Goal: Task Accomplishment & Management: Manage account settings

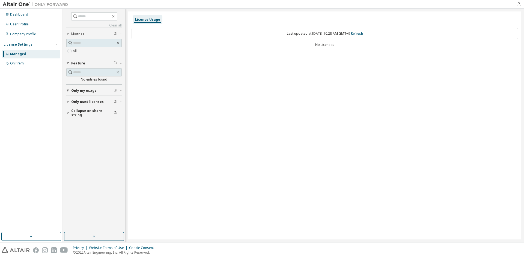
click at [20, 61] on div "On Prem" at bounding box center [17, 63] width 14 height 4
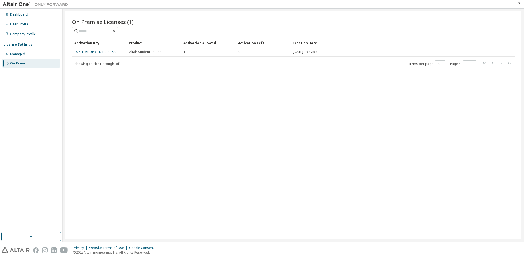
click at [112, 54] on td "LS7TH-5BUP3-TNJH2-ZPKJC" at bounding box center [99, 51] width 55 height 9
click at [112, 53] on link "LS7TH-5BUP3-TNJH2-ZPKJC" at bounding box center [96, 51] width 42 height 5
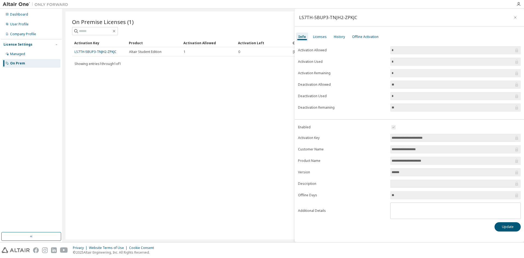
click at [317, 36] on div "Licenses" at bounding box center [320, 37] width 14 height 4
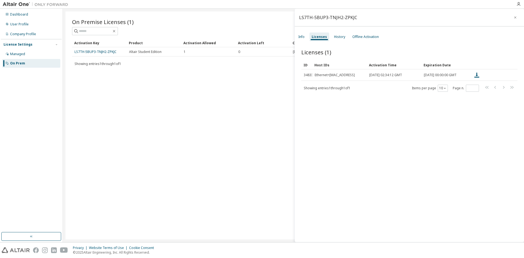
click at [479, 77] on icon at bounding box center [477, 75] width 7 height 7
click at [510, 75] on icon at bounding box center [511, 75] width 3 height 4
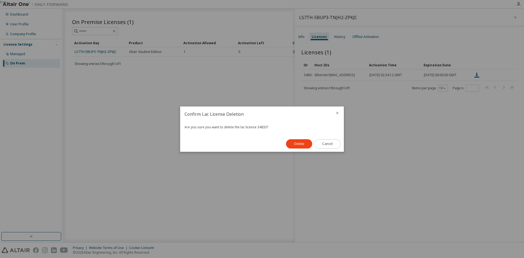
click at [333, 143] on button "Cancel" at bounding box center [327, 143] width 26 height 9
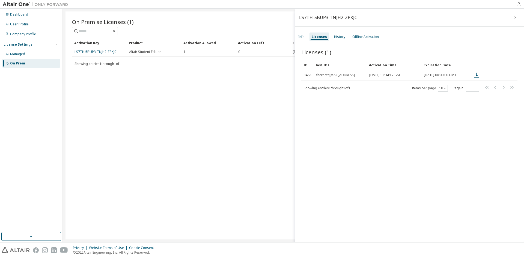
click at [302, 38] on div "Info" at bounding box center [301, 37] width 6 height 4
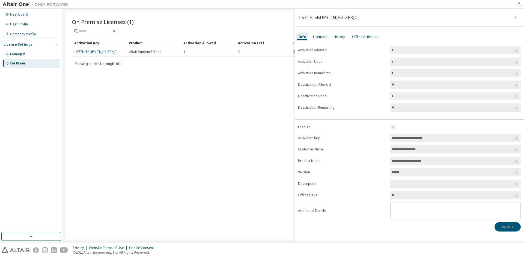
click at [519, 4] on icon "button" at bounding box center [518, 4] width 4 height 4
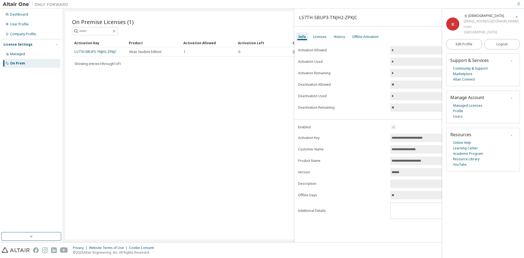
click at [469, 98] on span "Manage Account" at bounding box center [467, 97] width 34 height 6
click at [467, 106] on link "Managed Licenses" at bounding box center [467, 105] width 29 height 5
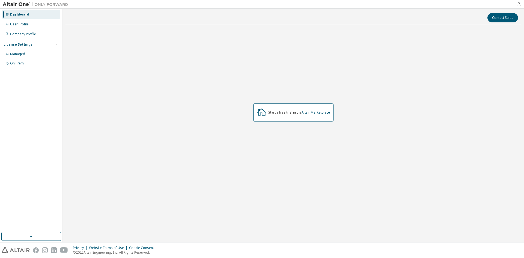
click at [20, 63] on div "On Prem" at bounding box center [17, 63] width 14 height 4
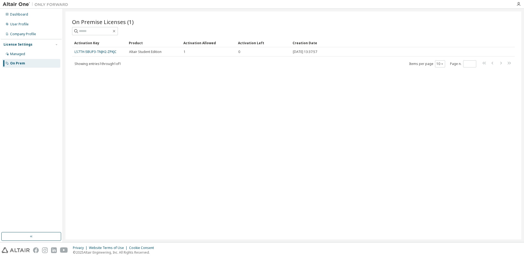
click at [90, 51] on link "LS7TH-5BUP3-TNJH2-ZPKJC" at bounding box center [96, 51] width 42 height 5
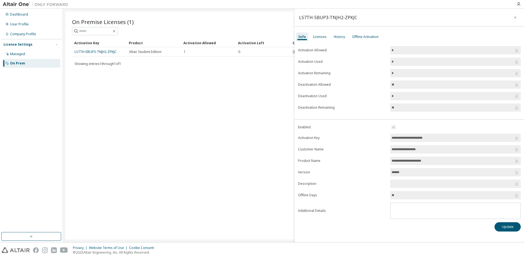
click at [336, 16] on div "LS7TH-5BUP3-TNJH2-ZPKJC" at bounding box center [328, 17] width 58 height 4
click at [321, 37] on div "Licenses" at bounding box center [320, 37] width 14 height 4
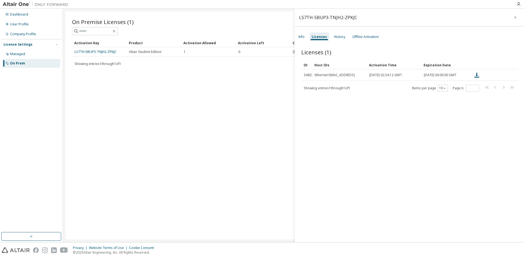
click at [351, 76] on div "Ethernet=[MAC_ADDRESS]" at bounding box center [335, 75] width 40 height 4
click at [395, 77] on span "[DATE] 02:34:12 GMT" at bounding box center [385, 75] width 33 height 4
drag, startPoint x: 395, startPoint y: 78, endPoint x: 375, endPoint y: 77, distance: 19.9
click at [385, 77] on span "[DATE] 02:34:12 GMT" at bounding box center [385, 75] width 33 height 4
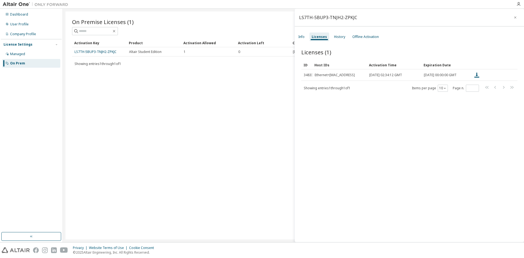
click at [353, 76] on div "Ethernet=[MAC_ADDRESS]" at bounding box center [335, 75] width 40 height 4
click at [343, 75] on div "Ethernet=[MAC_ADDRESS]" at bounding box center [335, 75] width 40 height 4
click at [330, 53] on span "Licenses (1)" at bounding box center [316, 52] width 30 height 8
click at [347, 74] on div "Ethernet=[MAC_ADDRESS]" at bounding box center [335, 75] width 40 height 4
click at [370, 36] on div "Offline Activation" at bounding box center [365, 37] width 26 height 4
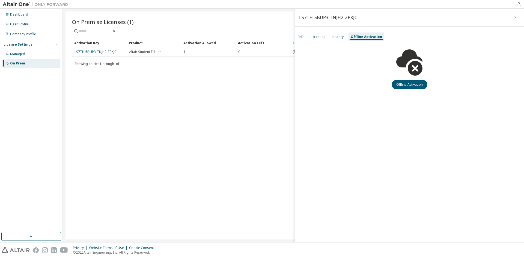
click at [343, 36] on div "History" at bounding box center [337, 37] width 11 height 4
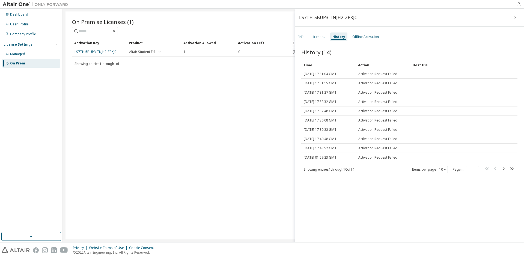
click at [319, 35] on div "Licenses" at bounding box center [319, 37] width 14 height 4
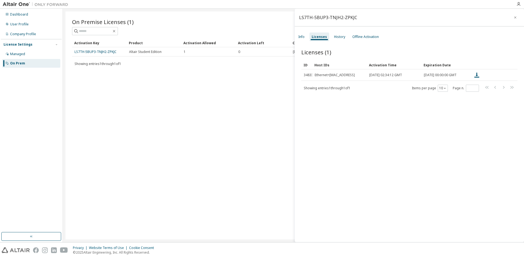
click at [511, 76] on icon at bounding box center [511, 75] width 1 height 1
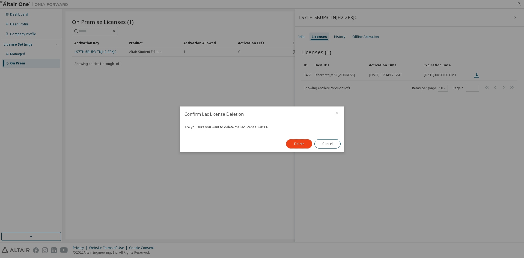
click at [299, 145] on button "Delete" at bounding box center [299, 143] width 26 height 9
click at [327, 145] on button "Close" at bounding box center [327, 143] width 26 height 9
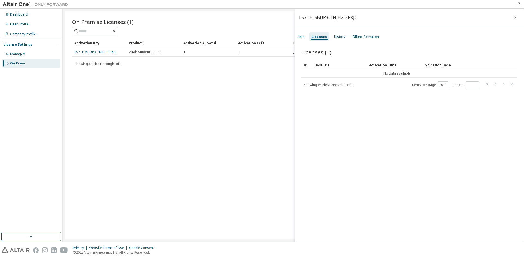
click at [341, 129] on div "Licenses (0) Clear Load Save Save As Field Operator Value Select filter Select …" at bounding box center [409, 146] width 229 height 209
click at [302, 37] on div "Info" at bounding box center [301, 37] width 6 height 4
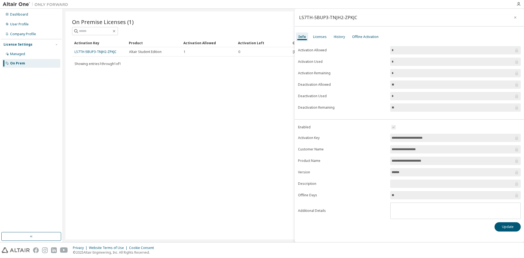
click at [240, 91] on div "On Premise Licenses (1) Clear Load Save Save As Field Operator Value Select fil…" at bounding box center [294, 125] width 456 height 228
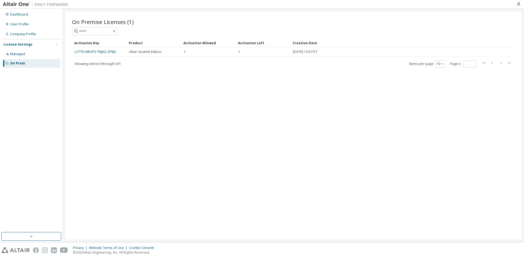
click at [87, 51] on link "LS7TH-5BUP3-TNJH2-ZPKJC" at bounding box center [96, 51] width 42 height 5
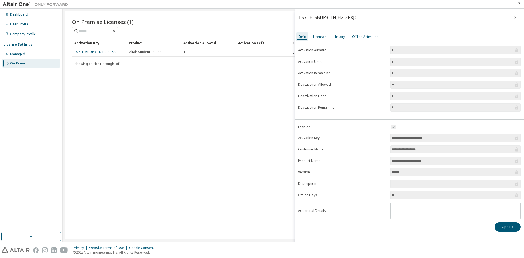
click at [318, 35] on div "Licenses" at bounding box center [320, 37] width 14 height 4
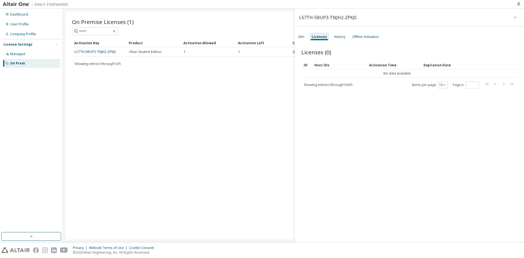
click at [234, 22] on div "On Premise Licenses (1)" at bounding box center [293, 22] width 443 height 8
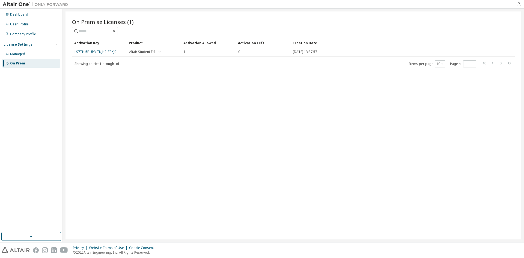
click at [108, 53] on link "LS7TH-5BUP3-TNJH2-ZPKJC" at bounding box center [96, 51] width 42 height 5
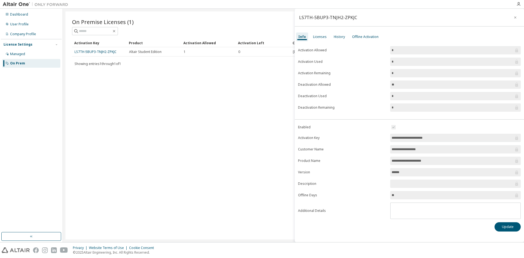
click at [318, 36] on div "Licenses" at bounding box center [320, 37] width 14 height 4
